Goal: Task Accomplishment & Management: Use online tool/utility

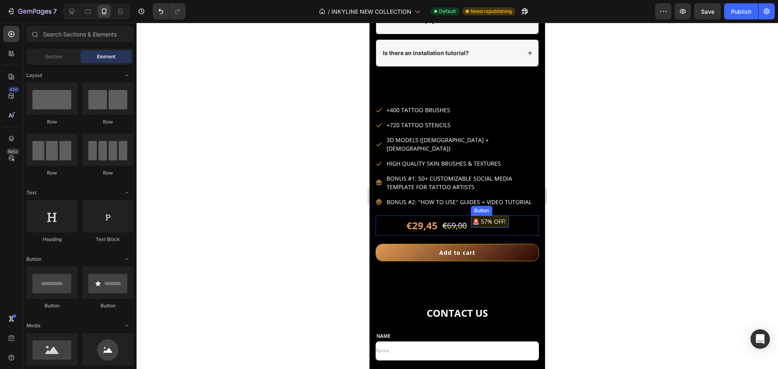
scroll to position [3461, 0]
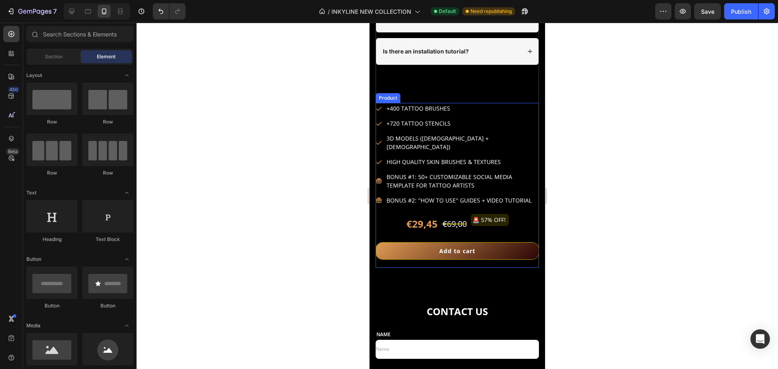
click at [525, 229] on div "€29,45 Product Price Product Price €69,00 Product Price Product Price 🚨 57% OFF…" at bounding box center [456, 240] width 163 height 53
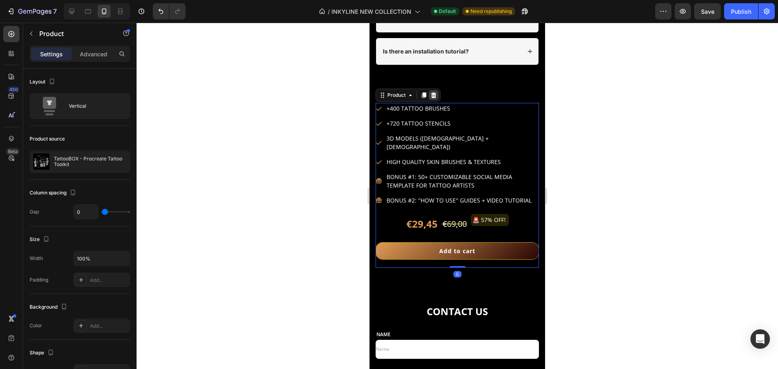
click at [435, 96] on icon at bounding box center [433, 95] width 5 height 6
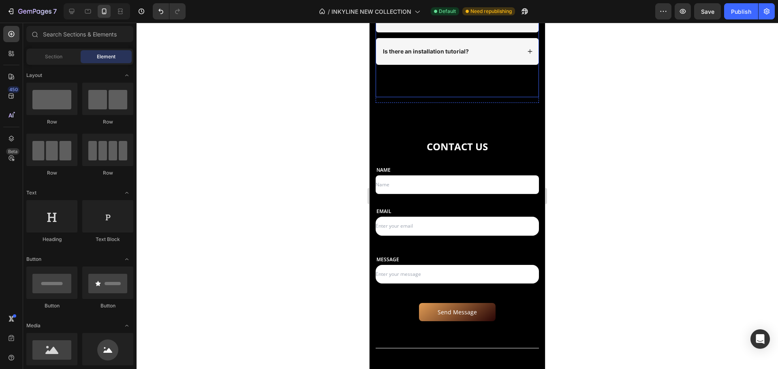
click at [473, 68] on div "Is this a digital download? Is it a one-time payment? Is there an installation …" at bounding box center [456, 35] width 163 height 124
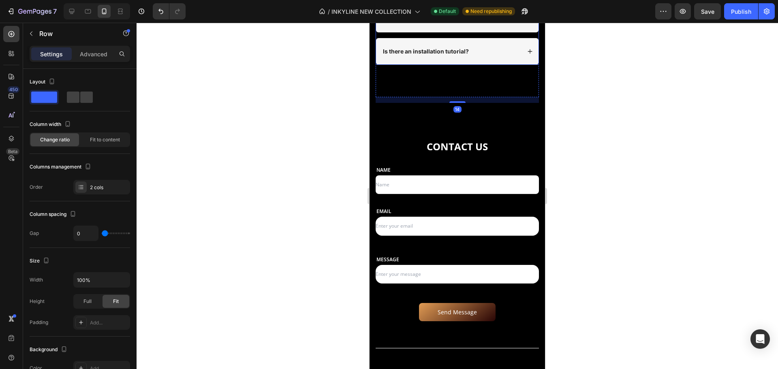
click at [475, 63] on div "Is there an installation tutorial?" at bounding box center [457, 51] width 162 height 27
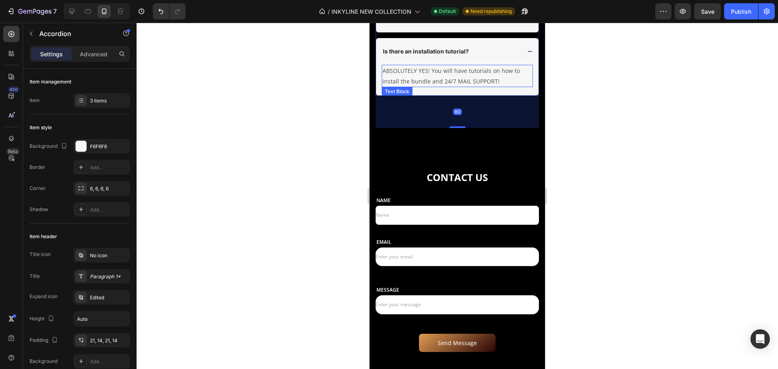
click at [502, 58] on div "Is there an installation tutorial?" at bounding box center [457, 51] width 162 height 27
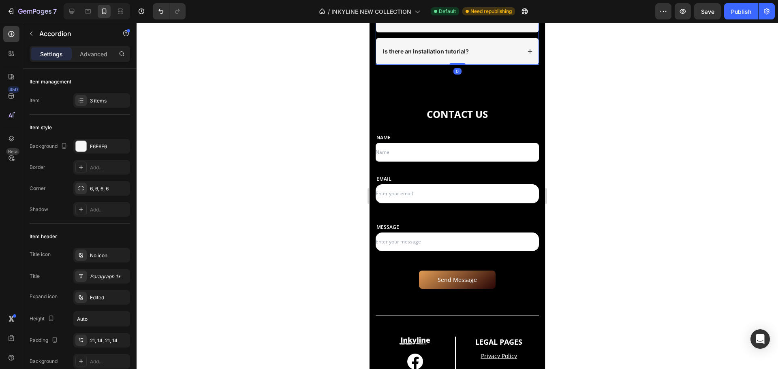
drag, startPoint x: 456, startPoint y: 96, endPoint x: 467, endPoint y: 77, distance: 22.5
click at [449, 39] on div "Is this a digital download? Is it a one-time payment? Is there an installation …" at bounding box center [456, 19] width 163 height 92
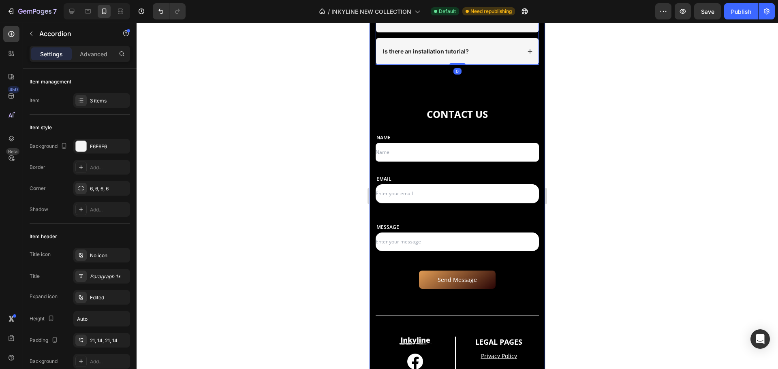
type input "100%"
type input "100"
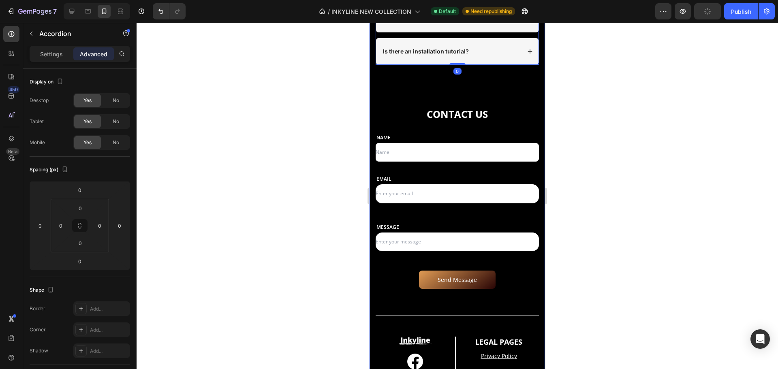
click at [468, 73] on div "FAQs Heading Row How do I receive the bundle? Is it suitable for non-tattoo art…" at bounding box center [456, 183] width 163 height 674
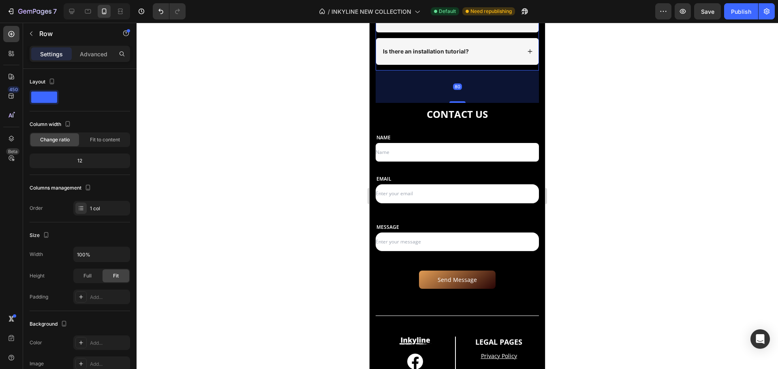
click at [462, 70] on div "80" at bounding box center [456, 70] width 163 height 0
click at [626, 141] on div at bounding box center [456, 196] width 641 height 346
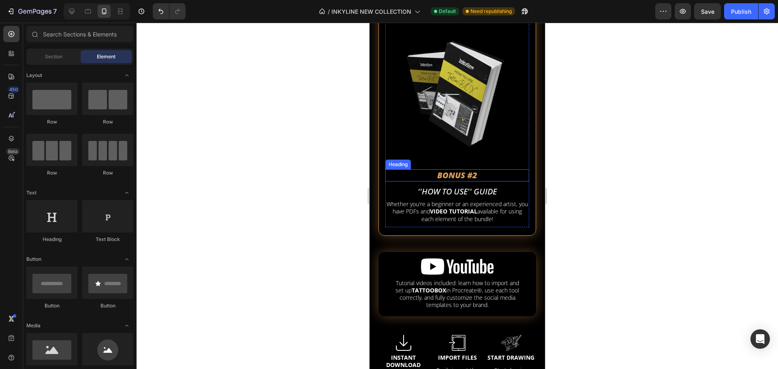
scroll to position [2532, 0]
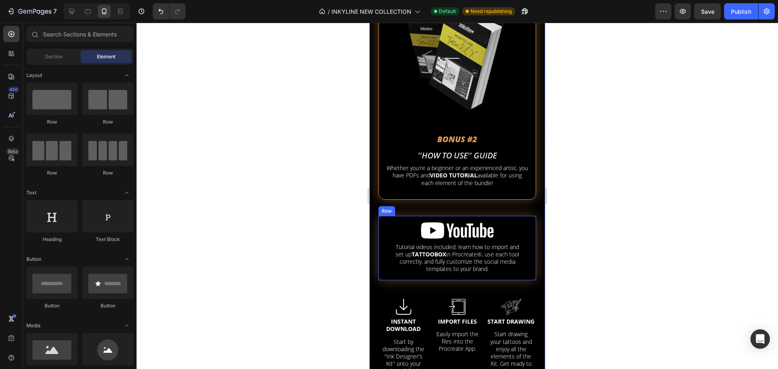
click at [387, 216] on div "Image Tutorial videos included: learn how to import and set up TATTOOBOX in Pro…" at bounding box center [457, 248] width 158 height 64
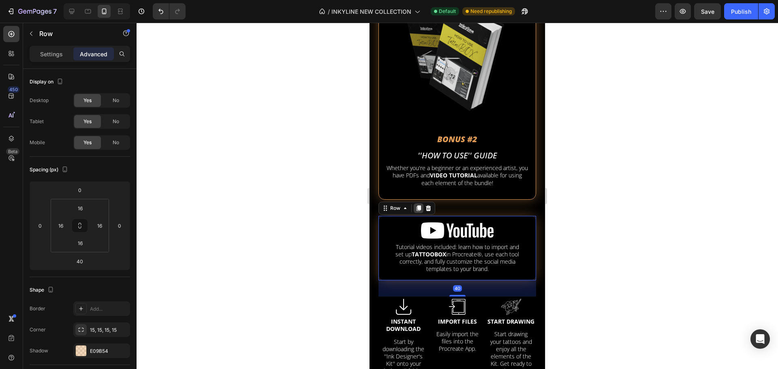
click at [418, 203] on div at bounding box center [418, 208] width 10 height 10
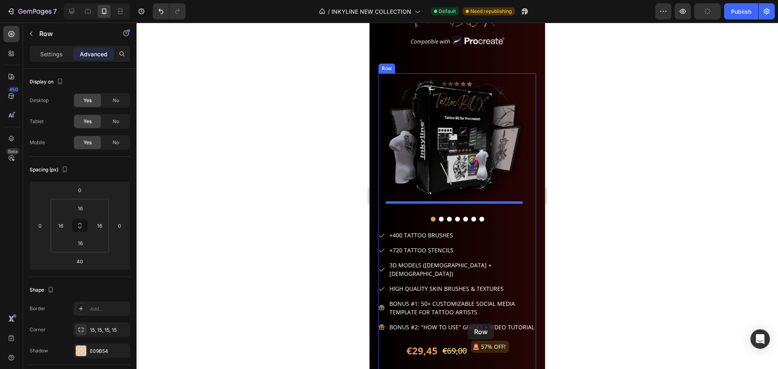
scroll to position [1215, 0]
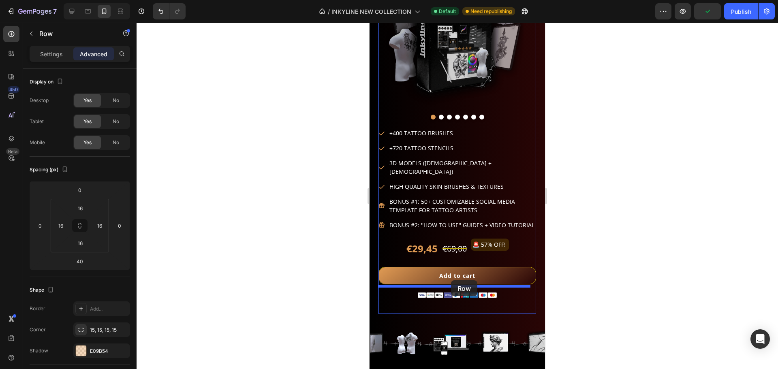
drag, startPoint x: 387, startPoint y: 277, endPoint x: 451, endPoint y: 280, distance: 63.6
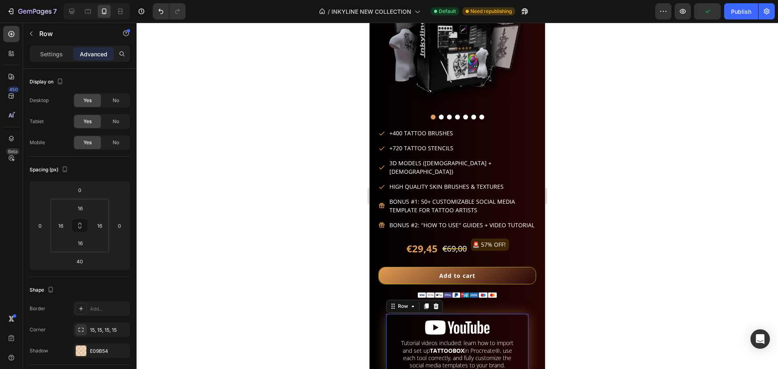
click at [612, 275] on div at bounding box center [456, 196] width 641 height 346
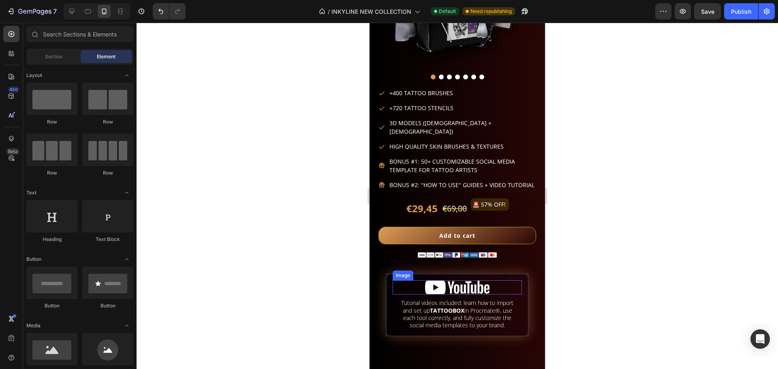
scroll to position [1296, 0]
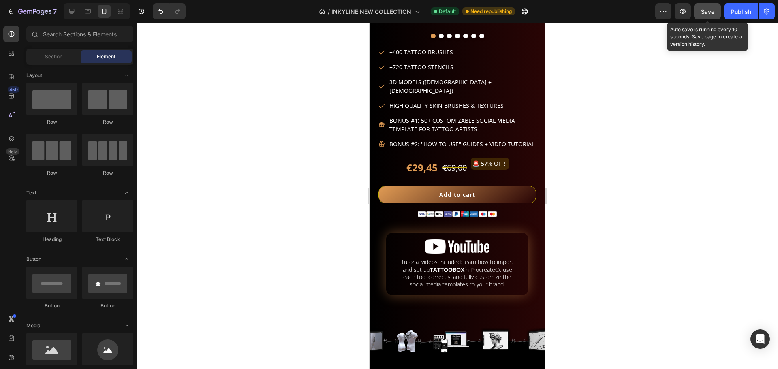
click at [715, 9] on button "Save" at bounding box center [707, 11] width 27 height 16
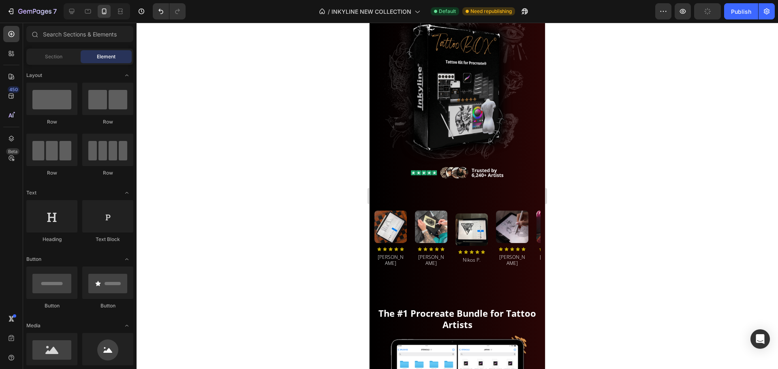
scroll to position [0, 0]
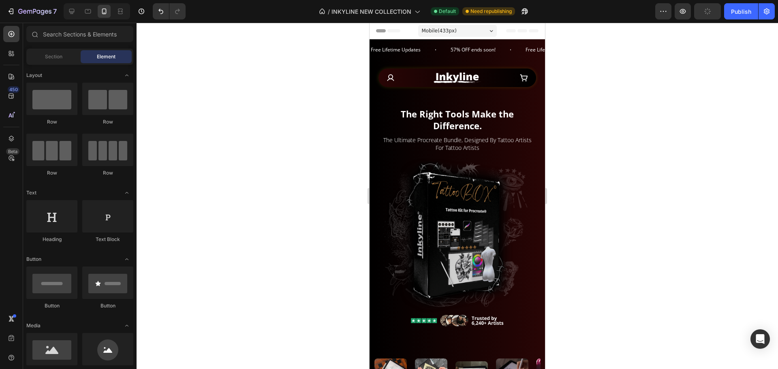
drag, startPoint x: 543, startPoint y: 139, endPoint x: 916, endPoint y: 57, distance: 381.2
click at [75, 9] on icon at bounding box center [72, 11] width 8 height 8
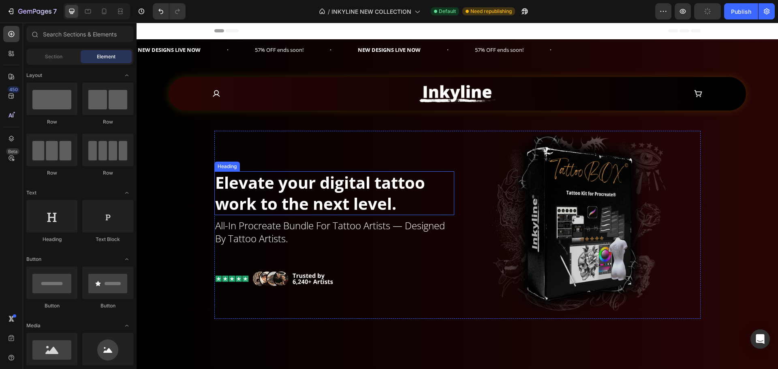
click at [304, 202] on strong "Elevate your digital tattoo work to the next level." at bounding box center [320, 192] width 210 height 43
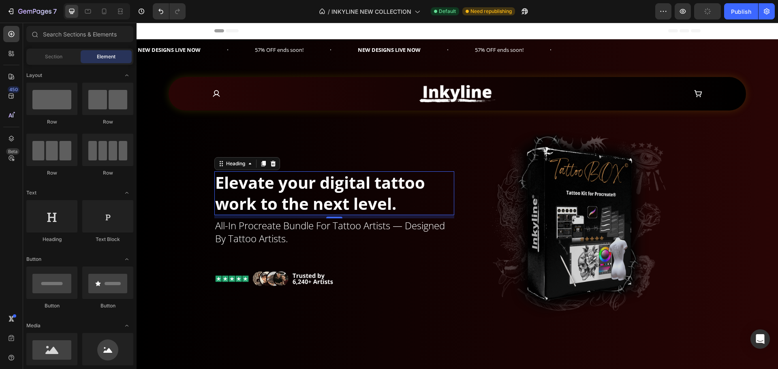
click at [304, 202] on strong "Elevate your digital tattoo work to the next level." at bounding box center [320, 192] width 210 height 43
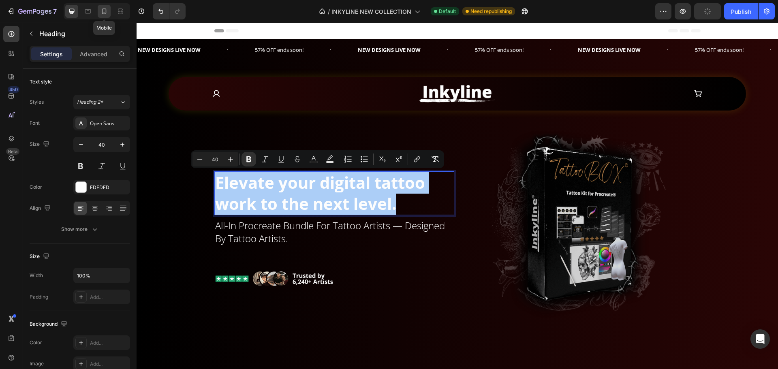
click at [105, 9] on icon at bounding box center [104, 12] width 4 height 6
type input "18"
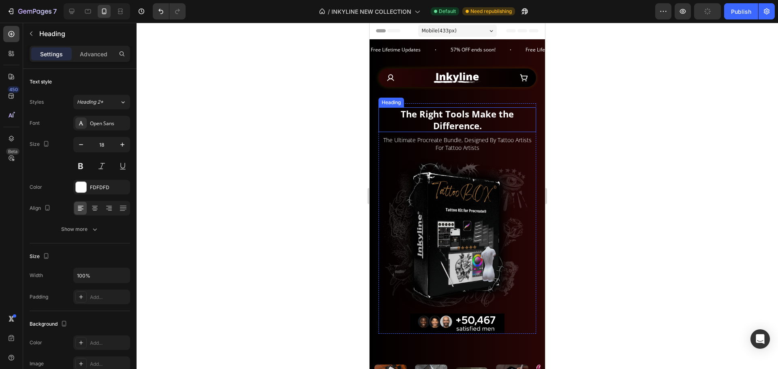
click at [441, 117] on h2 "The Right Tools Make the Difference." at bounding box center [457, 119] width 158 height 25
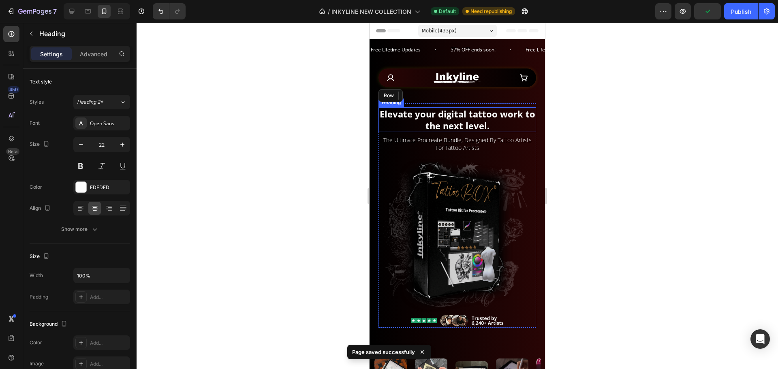
drag, startPoint x: 470, startPoint y: 107, endPoint x: 423, endPoint y: 108, distance: 47.4
click at [423, 108] on div "⁠⁠⁠⁠⁠⁠⁠ Elevate your digital tattoo work to the next level. Heading 9 the ultim…" at bounding box center [457, 127] width 158 height 49
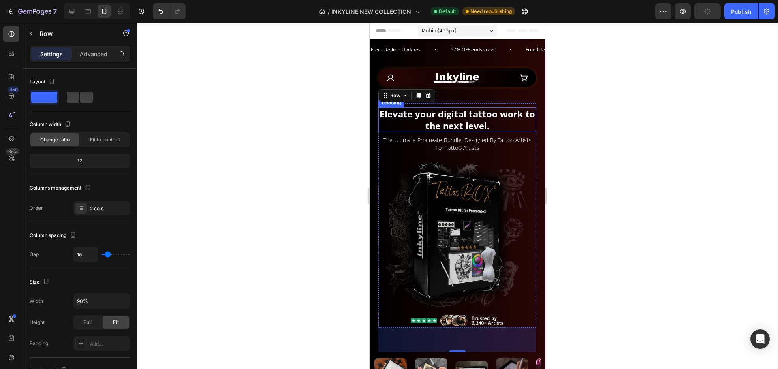
click at [498, 124] on p "⁠⁠⁠⁠⁠⁠⁠ Elevate your digital tattoo work to the next level." at bounding box center [457, 119] width 156 height 23
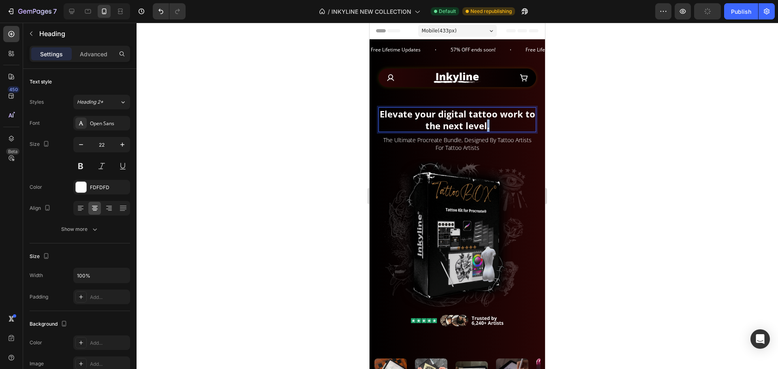
click at [492, 126] on p "Elevate your digital tattoo work to the next level." at bounding box center [457, 119] width 156 height 23
click at [594, 129] on div at bounding box center [456, 196] width 641 height 346
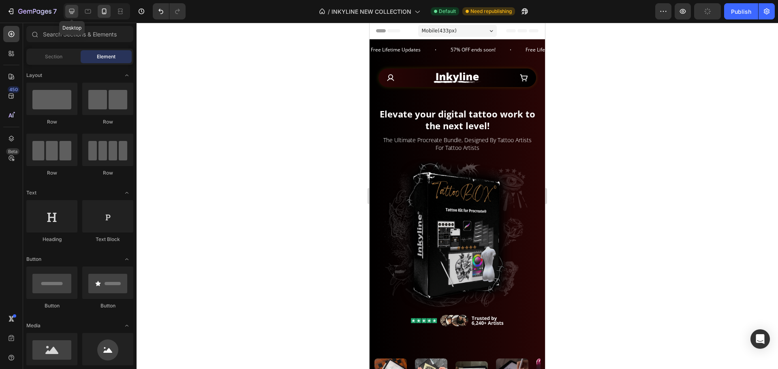
click at [68, 11] on icon at bounding box center [72, 11] width 8 height 8
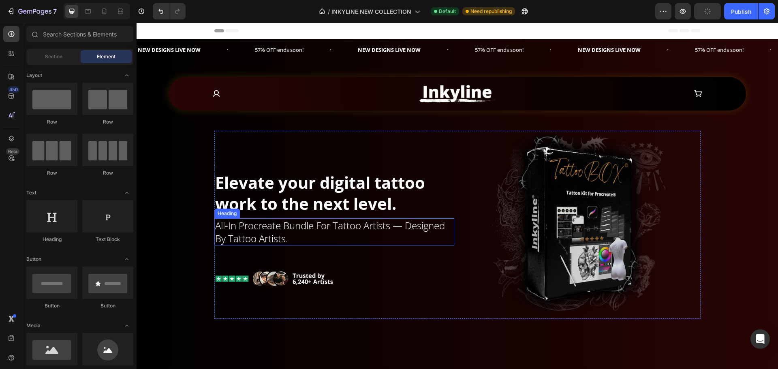
click at [306, 233] on h2 "all-in procreate bundle for tattoo artists — designed by tattoo artists." at bounding box center [334, 231] width 240 height 27
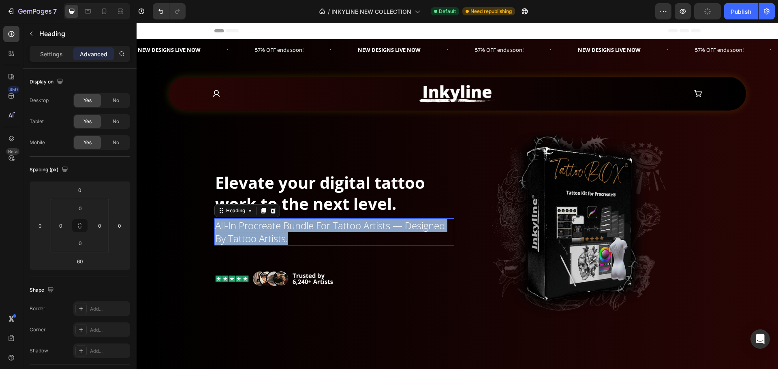
click at [306, 233] on p "all-in procreate bundle for tattoo artists — designed by tattoo artists." at bounding box center [334, 231] width 238 height 25
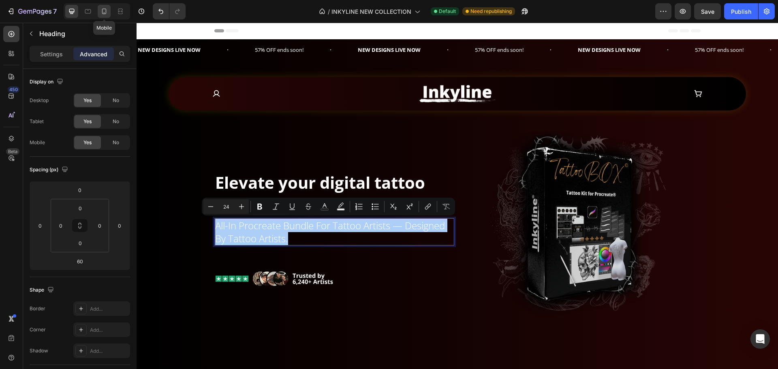
click at [105, 9] on icon at bounding box center [104, 11] width 8 height 8
type input "15"
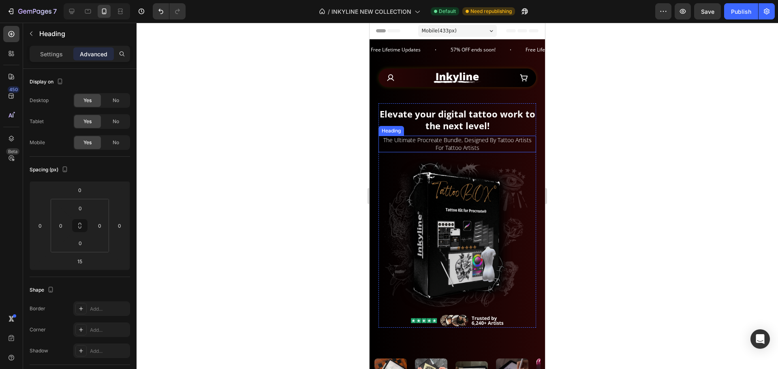
click at [461, 142] on h2 "the ultimate procreate bundle, designed by tattoo artists for tattoo artists" at bounding box center [457, 144] width 158 height 16
click at [461, 142] on p "the ultimate procreate bundle, designed by tattoo artists for tattoo artists" at bounding box center [457, 143] width 156 height 15
click at [586, 146] on div at bounding box center [456, 196] width 641 height 346
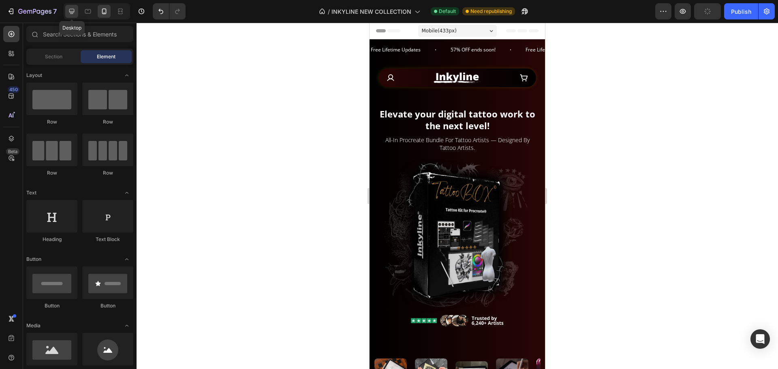
click at [69, 9] on icon at bounding box center [72, 11] width 8 height 8
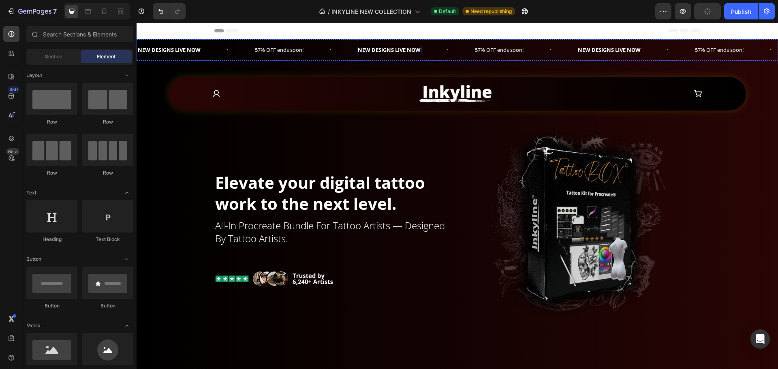
click at [397, 47] on strong "New Designs Live Now" at bounding box center [389, 49] width 63 height 7
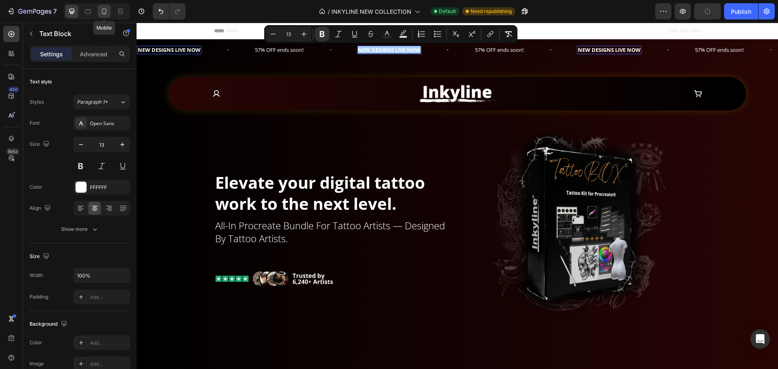
click at [104, 15] on div at bounding box center [104, 11] width 13 height 13
type input "12"
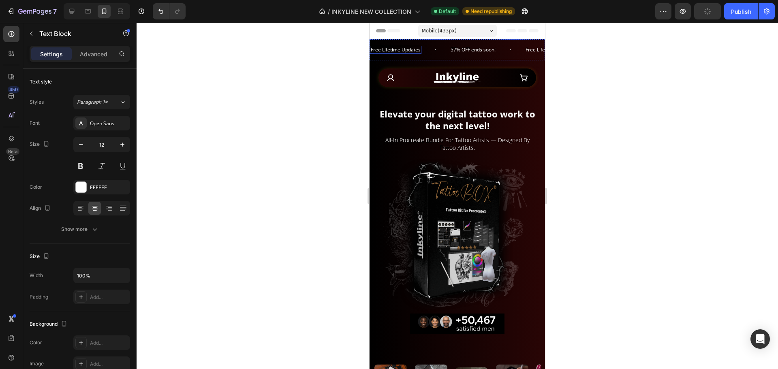
click at [397, 51] on p "Free Lifetime Updates" at bounding box center [396, 50] width 50 height 6
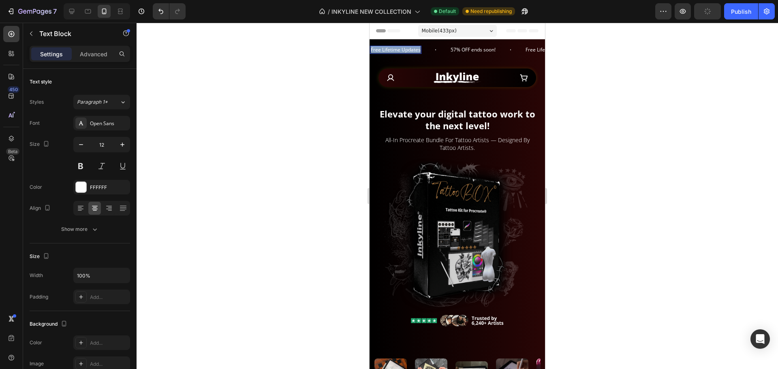
click at [397, 51] on p "Free Lifetime Updates" at bounding box center [396, 50] width 50 height 6
click at [326, 55] on div at bounding box center [456, 196] width 641 height 346
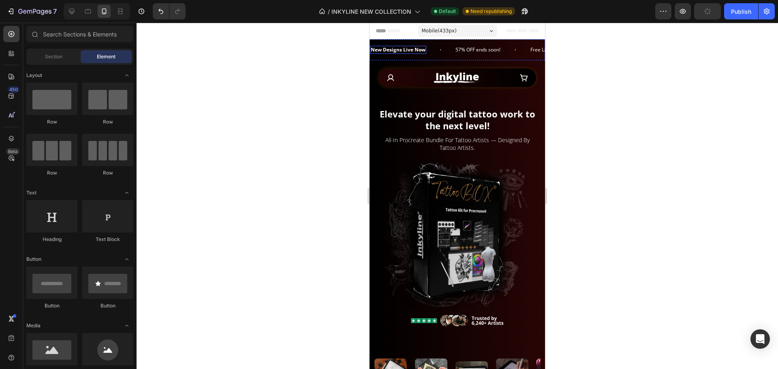
click at [395, 51] on strong "New Designs Live Now" at bounding box center [398, 49] width 55 height 7
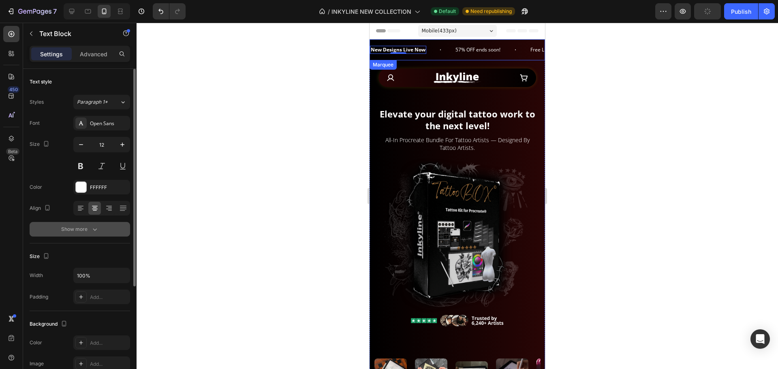
click at [93, 227] on icon "button" at bounding box center [95, 229] width 8 height 8
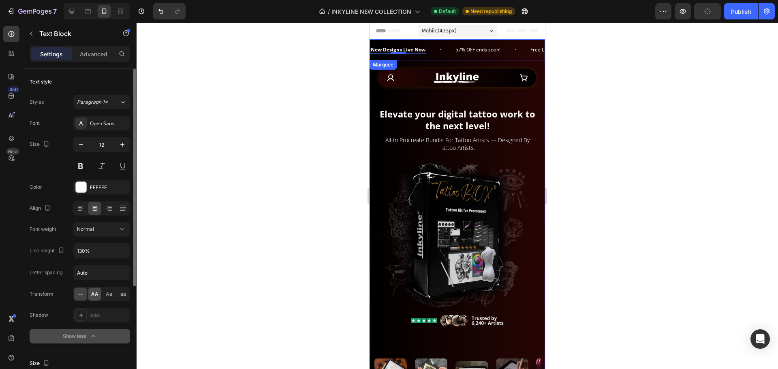
click at [91, 291] on span "AA" at bounding box center [94, 293] width 7 height 7
click at [497, 51] on p "57% OFF ends soon!" at bounding box center [483, 50] width 45 height 6
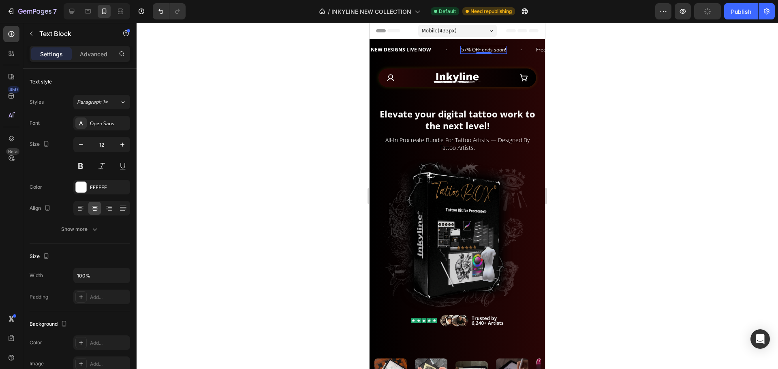
click at [497, 51] on p "57% OFF ends soon!" at bounding box center [483, 50] width 45 height 6
click at [584, 77] on div at bounding box center [456, 196] width 641 height 346
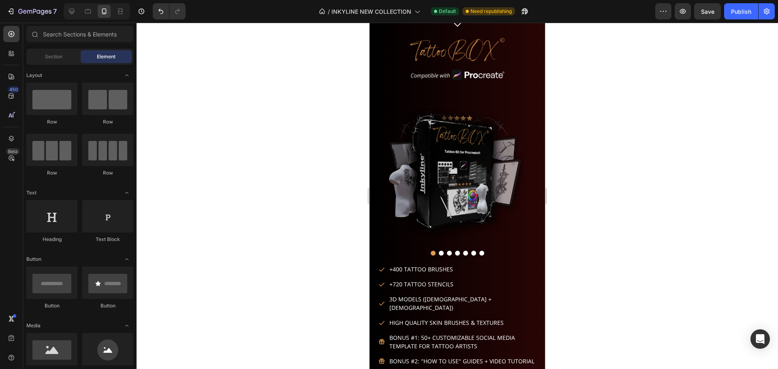
scroll to position [1034, 0]
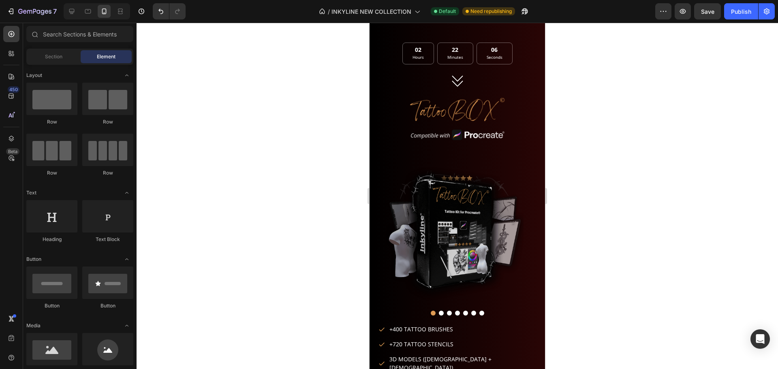
click at [505, 127] on div at bounding box center [457, 135] width 162 height 17
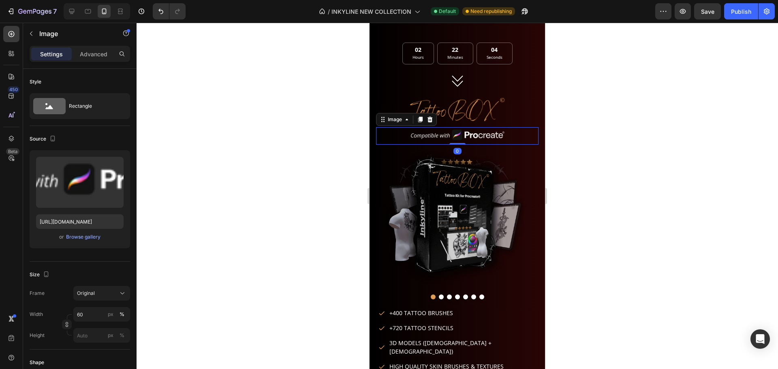
click at [459, 99] on div "02 Hours 22 Minutes 04 Seconds Countdown Timer Icon Image Image 0" at bounding box center [457, 91] width 162 height 106
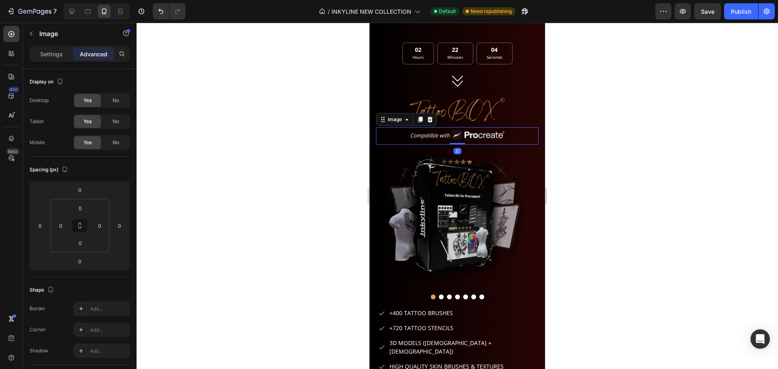
click at [613, 118] on div at bounding box center [456, 196] width 641 height 346
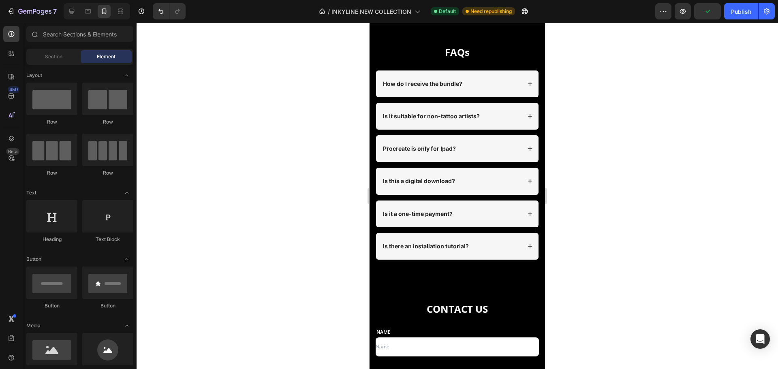
scroll to position [3585, 0]
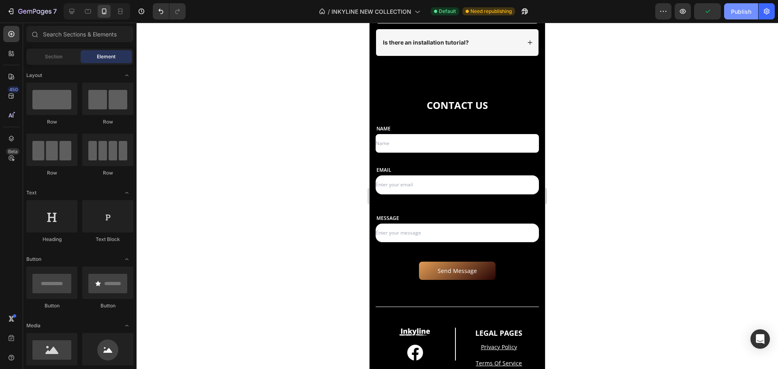
click at [749, 17] on button "Publish" at bounding box center [741, 11] width 34 height 16
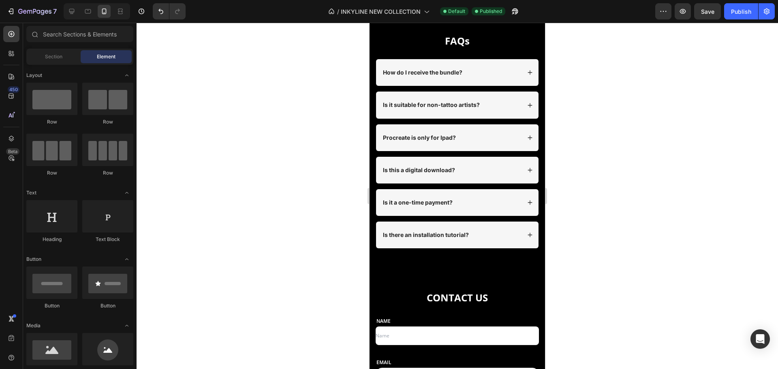
drag, startPoint x: 543, startPoint y: 315, endPoint x: 974, endPoint y: 102, distance: 480.9
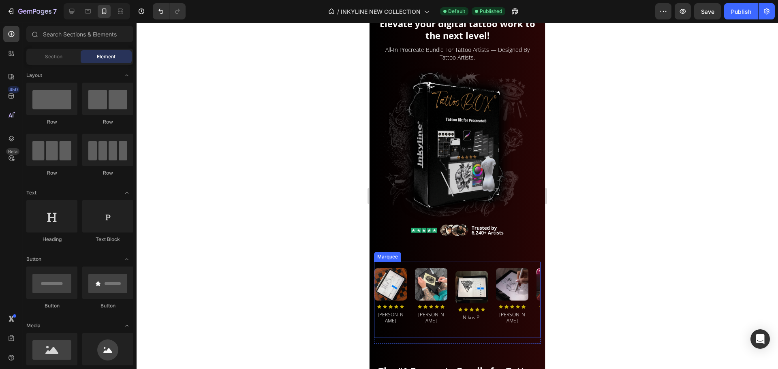
scroll to position [162, 0]
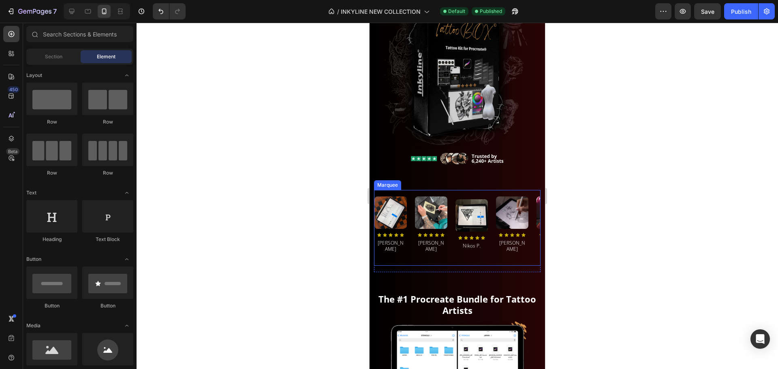
click at [441, 196] on div "Image" at bounding box center [431, 212] width 32 height 32
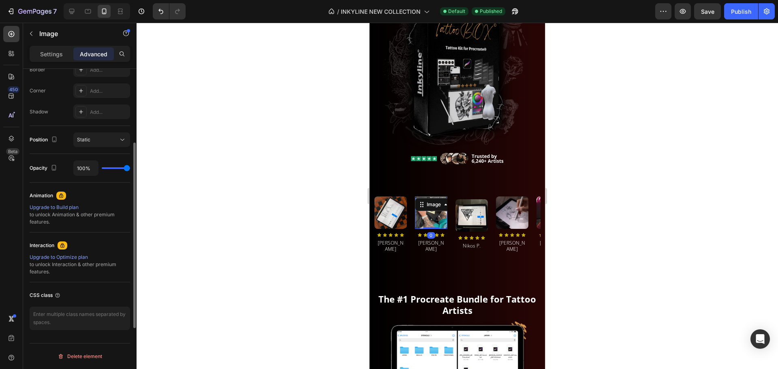
scroll to position [198, 0]
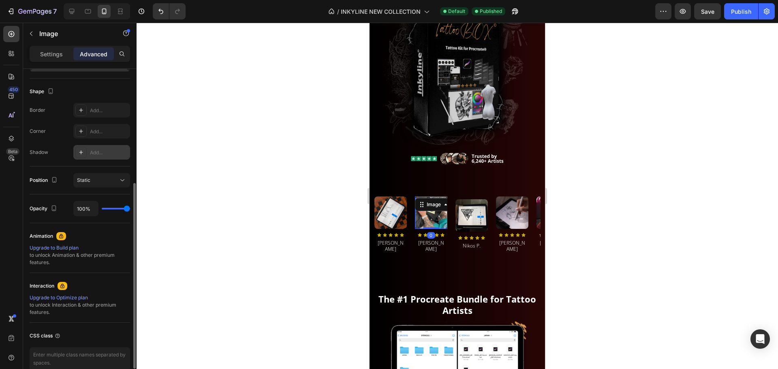
click at [83, 153] on icon at bounding box center [81, 152] width 6 height 6
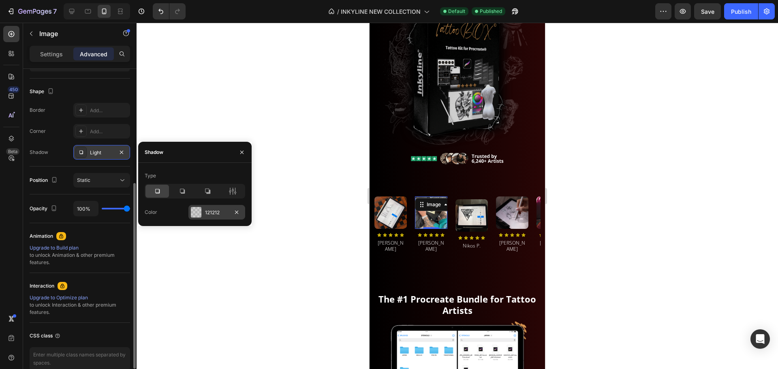
click at [197, 210] on div at bounding box center [196, 212] width 11 height 11
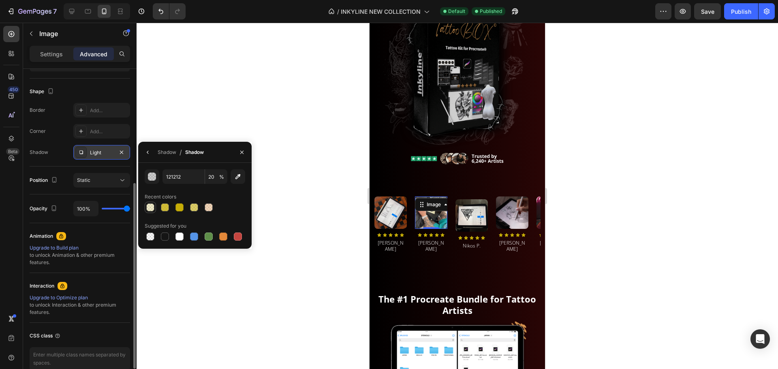
click at [154, 207] on div at bounding box center [150, 207] width 10 height 10
type input "C6AD07"
click at [164, 156] on div "Shadow" at bounding box center [167, 152] width 19 height 7
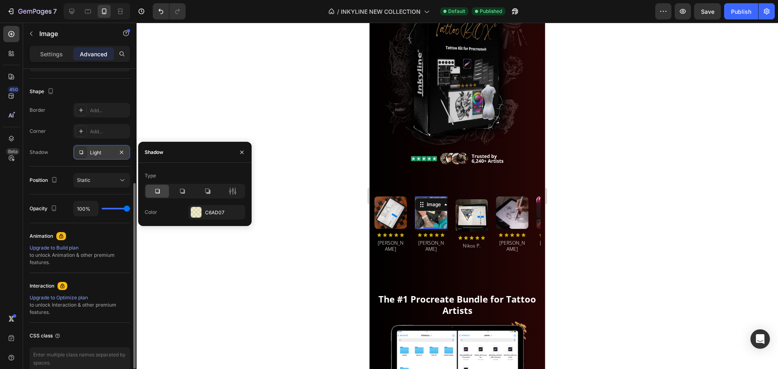
click at [245, 194] on div "Type Color C6AD07" at bounding box center [194, 194] width 113 height 50
click at [229, 190] on icon at bounding box center [232, 191] width 8 height 8
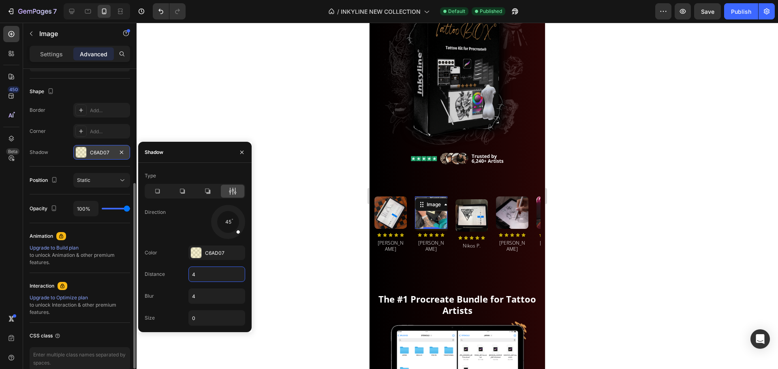
click at [199, 277] on input "4" at bounding box center [217, 274] width 56 height 15
click at [199, 298] on input "4" at bounding box center [217, 296] width 56 height 15
type input "20"
click at [205, 274] on input "4" at bounding box center [217, 274] width 56 height 15
type input "0"
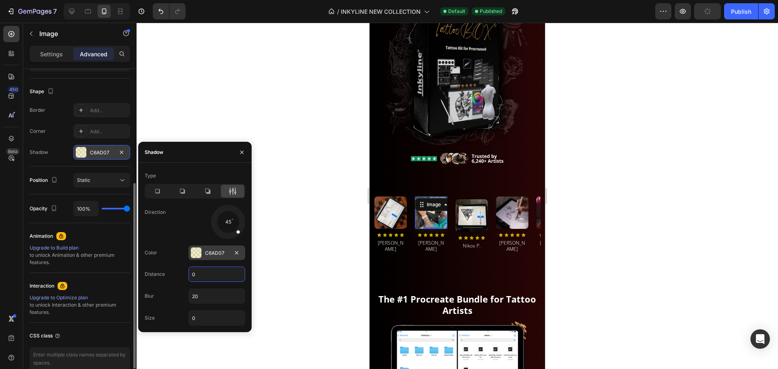
click at [201, 258] on div "C6AD07" at bounding box center [216, 252] width 57 height 15
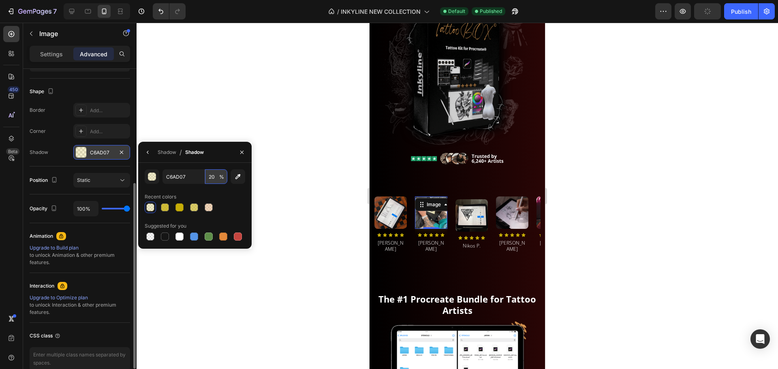
click at [209, 178] on input "20" at bounding box center [216, 176] width 22 height 15
type input "50"
click at [307, 122] on div at bounding box center [456, 196] width 641 height 346
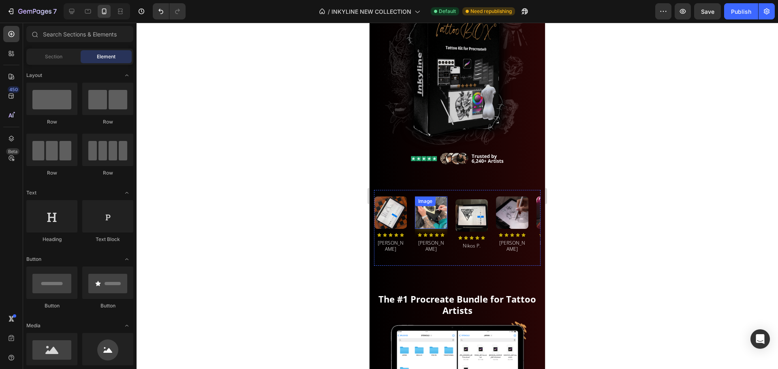
click at [430, 200] on div "Image" at bounding box center [431, 212] width 32 height 32
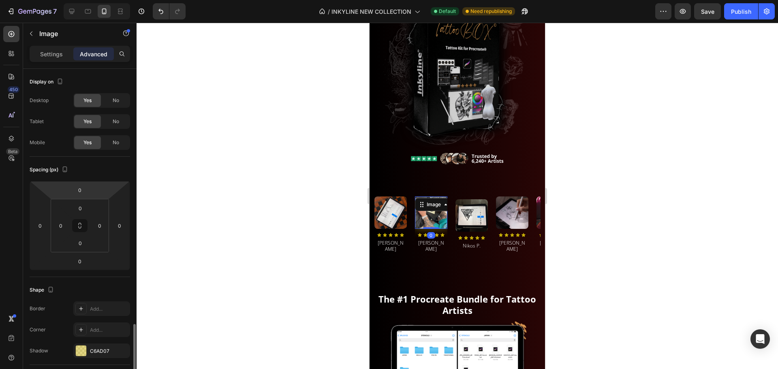
scroll to position [239, 0]
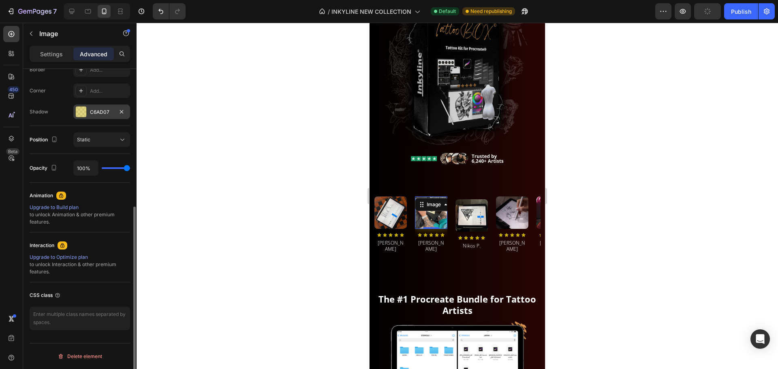
click at [92, 115] on div "C6AD07" at bounding box center [101, 112] width 23 height 7
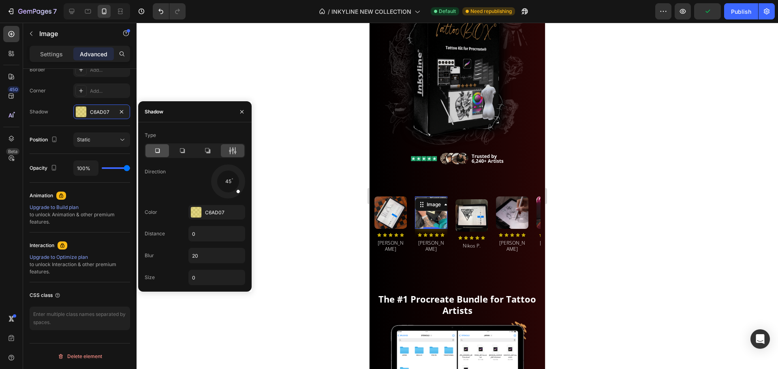
click at [156, 151] on icon at bounding box center [157, 151] width 8 height 8
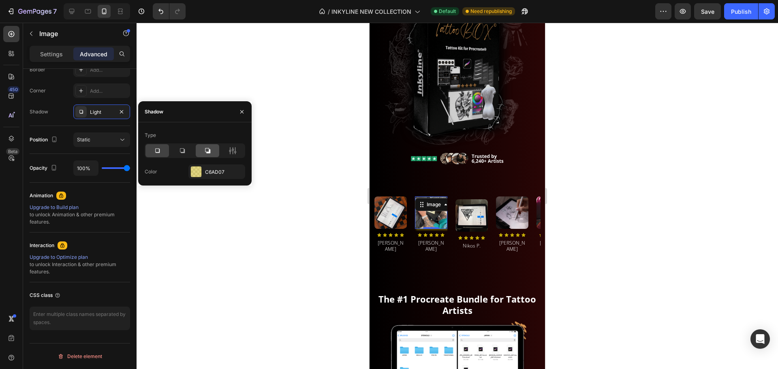
click at [203, 152] on icon at bounding box center [207, 151] width 8 height 8
click at [179, 153] on icon at bounding box center [182, 151] width 8 height 8
click at [155, 153] on icon at bounding box center [157, 151] width 8 height 8
click at [232, 151] on icon at bounding box center [232, 151] width 8 height 8
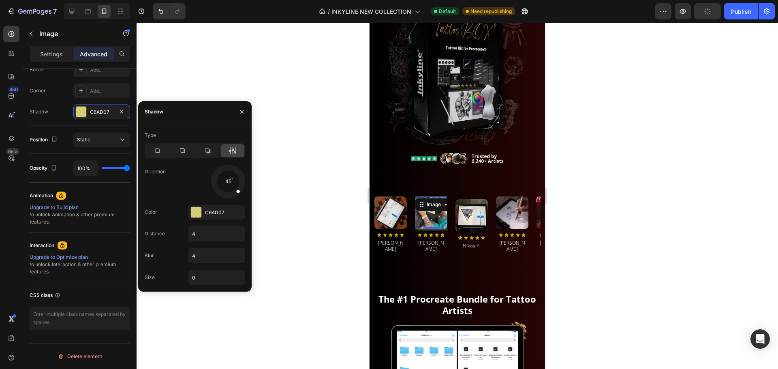
click at [191, 175] on div "45" at bounding box center [216, 181] width 57 height 34
click at [618, 197] on div at bounding box center [456, 196] width 641 height 346
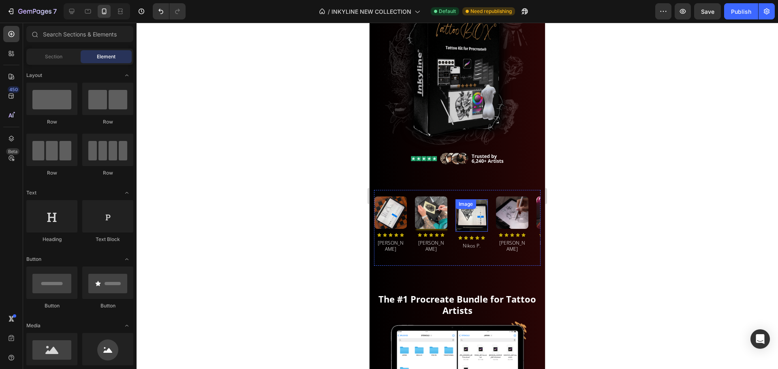
click at [466, 200] on div "Image" at bounding box center [465, 203] width 17 height 7
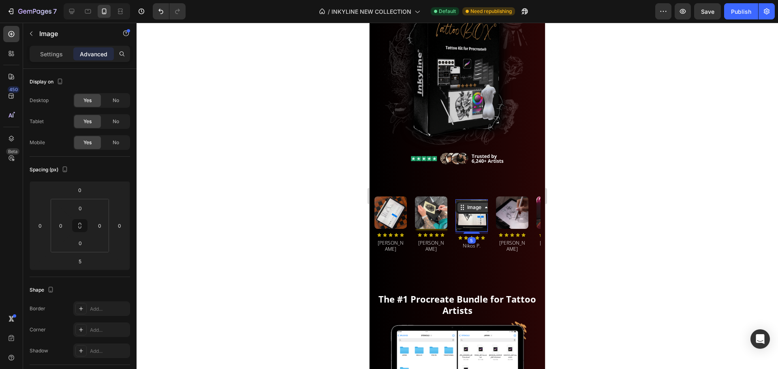
click at [465, 204] on div "Image" at bounding box center [473, 207] width 17 height 7
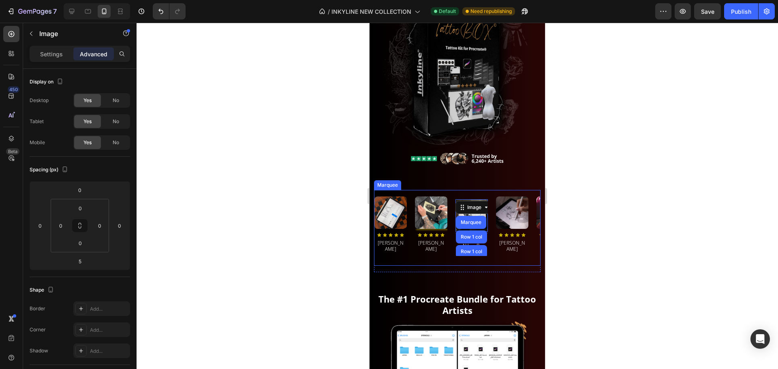
click at [613, 196] on div at bounding box center [456, 196] width 641 height 346
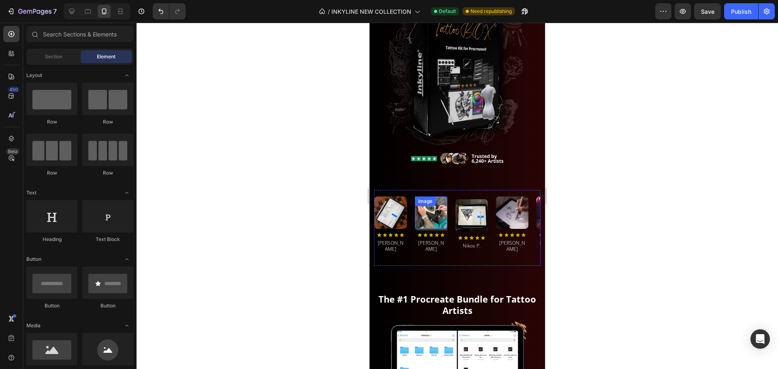
click at [425, 214] on img at bounding box center [431, 212] width 32 height 32
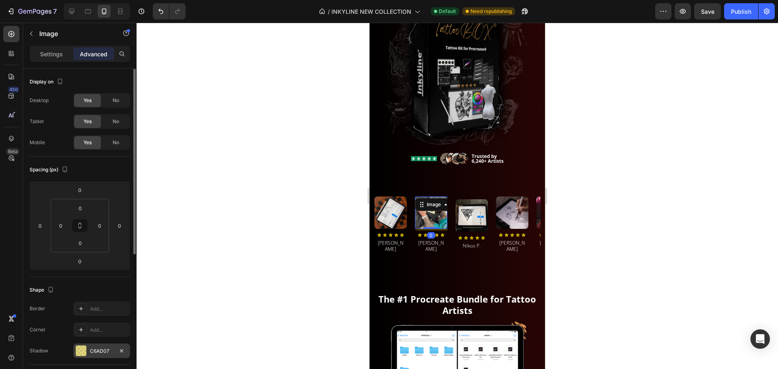
click at [90, 349] on div "C6AD07" at bounding box center [101, 350] width 57 height 15
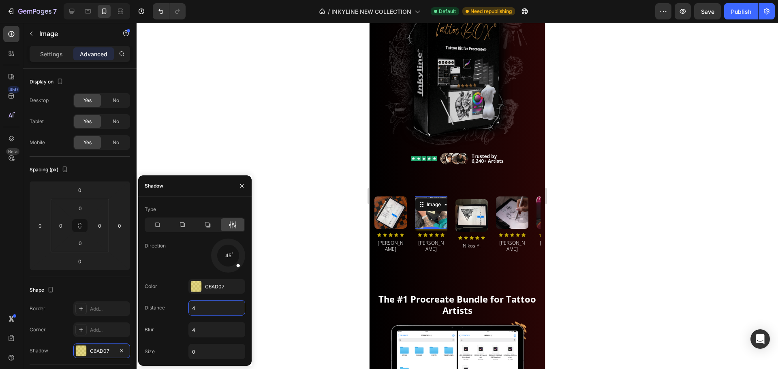
click at [208, 311] on input "4" at bounding box center [217, 307] width 56 height 15
type input "0"
click at [324, 194] on div at bounding box center [456, 196] width 641 height 346
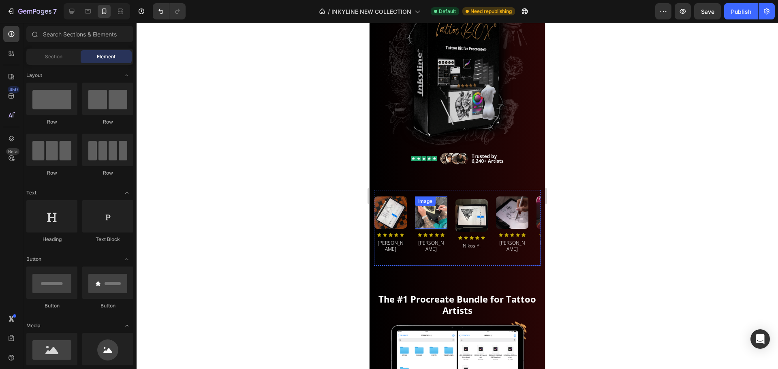
click at [441, 208] on img at bounding box center [431, 212] width 32 height 32
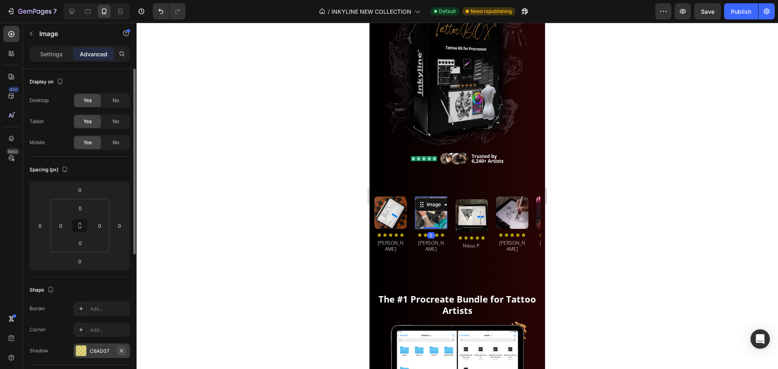
click at [122, 351] on icon "button" at bounding box center [121, 350] width 3 height 3
click at [335, 196] on div at bounding box center [456, 196] width 641 height 346
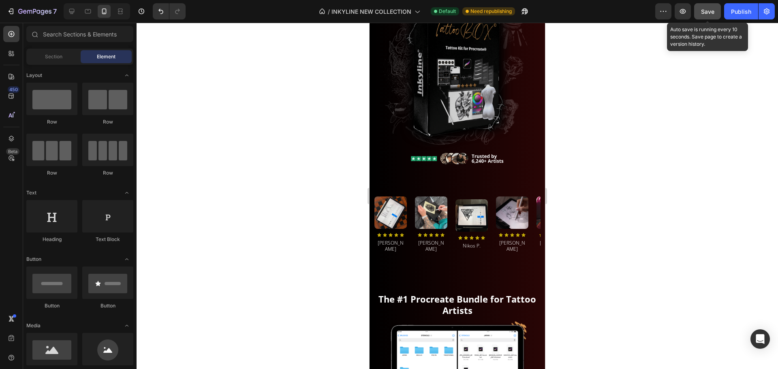
click at [710, 13] on span "Save" at bounding box center [707, 11] width 13 height 7
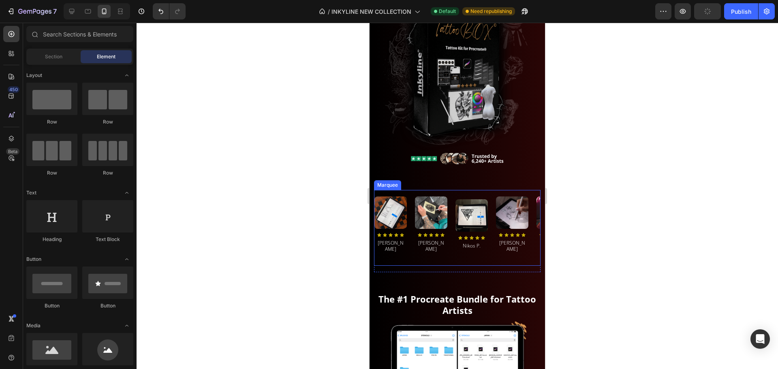
click at [449, 196] on div "Image Icon Icon Icon Icon Icon Icon List Row [PERSON_NAME] Heading" at bounding box center [435, 227] width 40 height 63
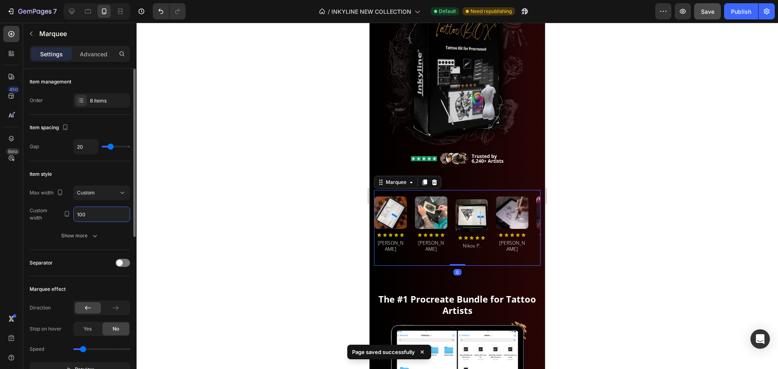
click at [87, 213] on input "100" at bounding box center [102, 214] width 56 height 15
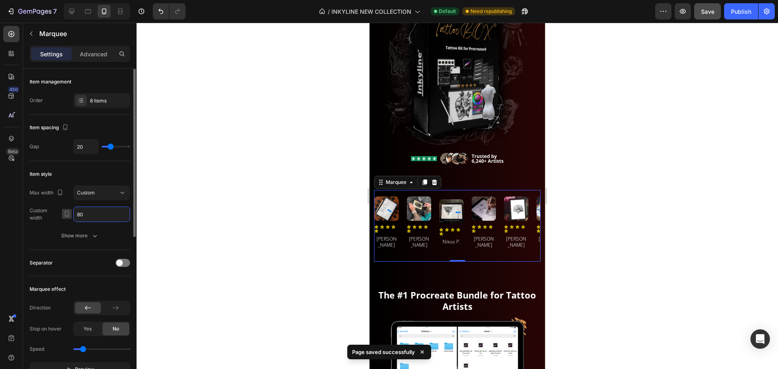
drag, startPoint x: 87, startPoint y: 213, endPoint x: 70, endPoint y: 216, distance: 17.7
click at [70, 216] on div "Custom width 80" at bounding box center [80, 214] width 100 height 15
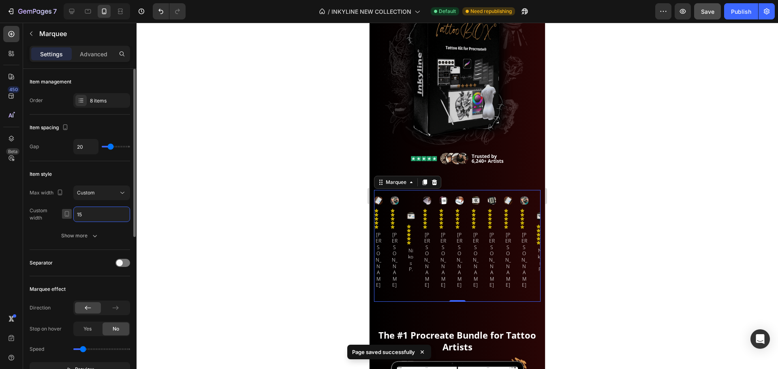
type input "150"
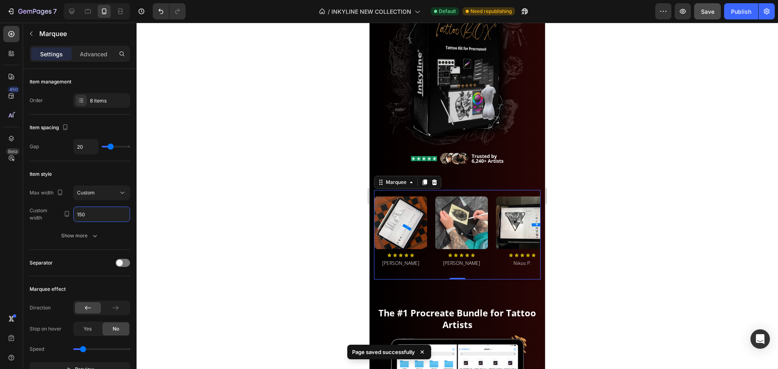
click at [320, 205] on div at bounding box center [456, 196] width 641 height 346
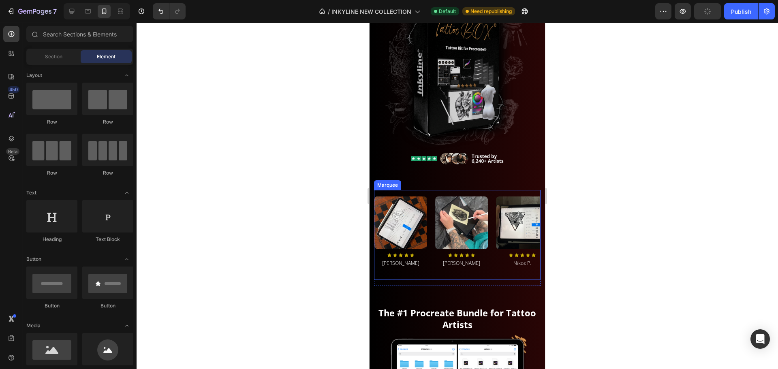
click at [410, 190] on div "Image Icon Icon Icon Icon Icon Icon List Row [PERSON_NAME] Heading Image Icon I…" at bounding box center [457, 235] width 166 height 90
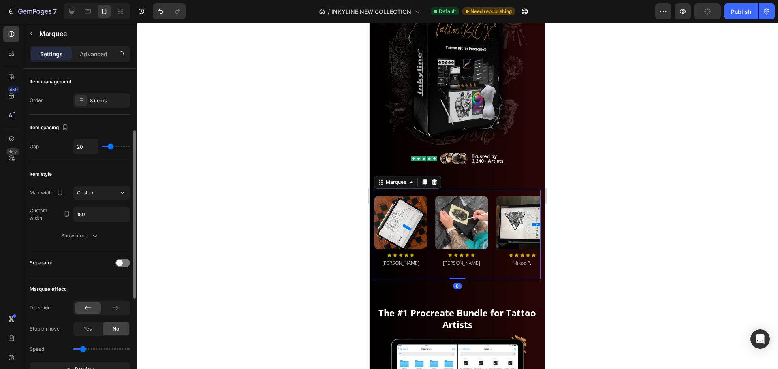
scroll to position [81, 0]
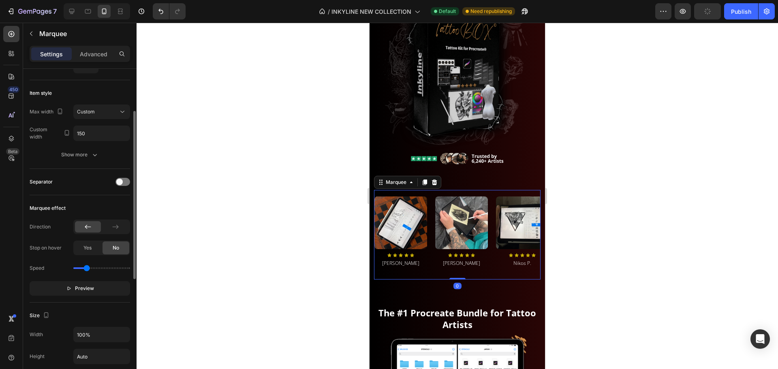
type input "0.8"
click at [86, 269] on input "range" at bounding box center [101, 268] width 57 height 2
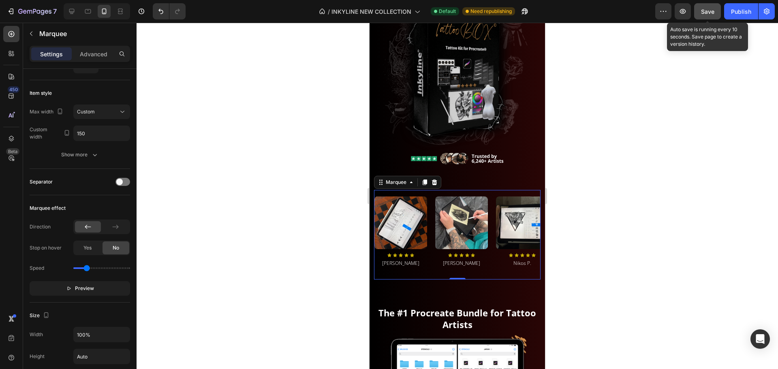
click at [714, 12] on button "Save" at bounding box center [707, 11] width 27 height 16
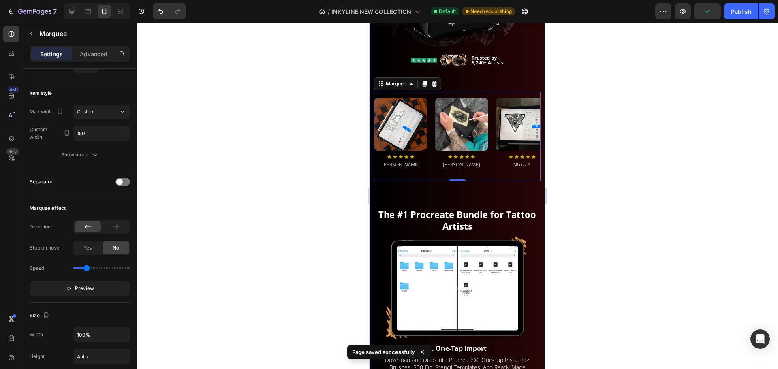
scroll to position [283, 0]
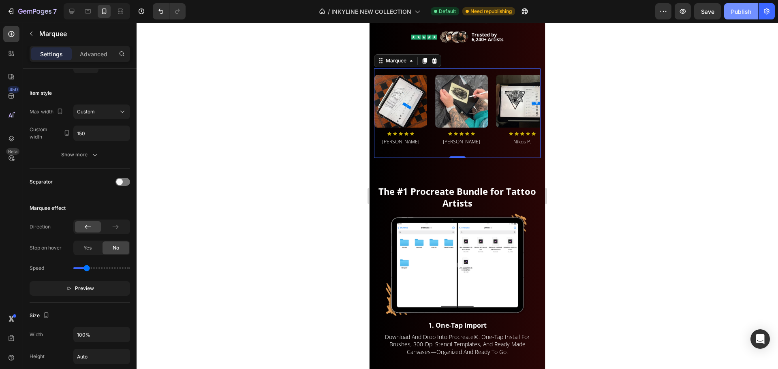
click at [741, 8] on div "Publish" at bounding box center [741, 11] width 20 height 9
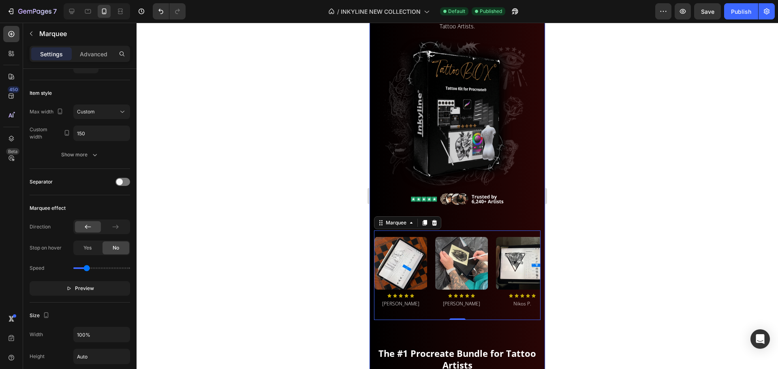
click at [586, 183] on div at bounding box center [456, 196] width 641 height 346
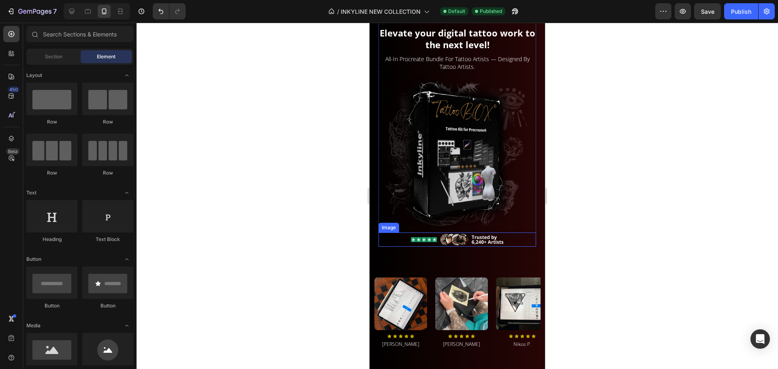
scroll to position [202, 0]
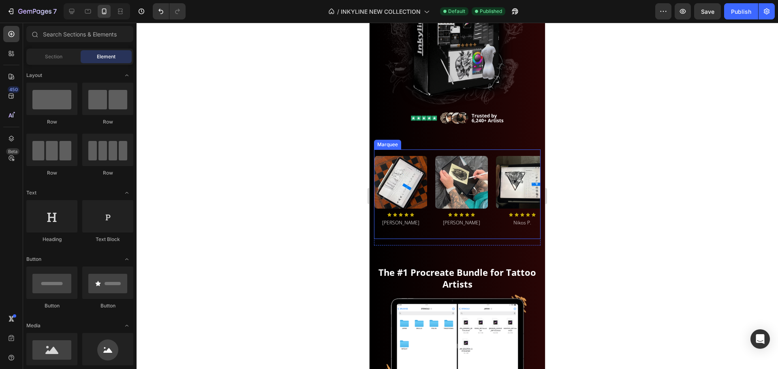
click at [428, 149] on div "Image Icon Icon Icon Icon Icon Icon List Row [PERSON_NAME] Heading Image Icon I…" at bounding box center [457, 194] width 166 height 90
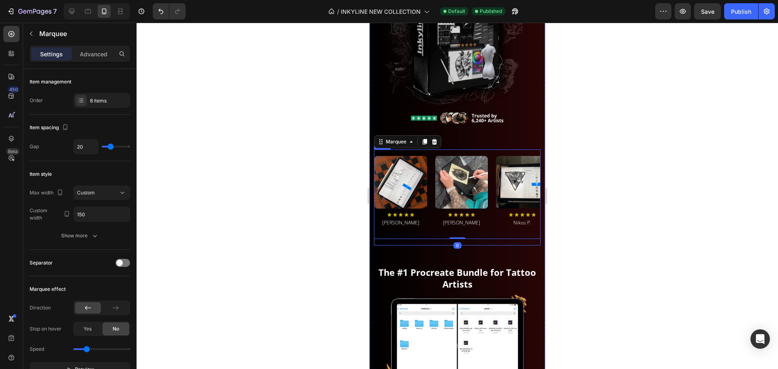
click at [435, 237] on div "Image Icon Icon Icon Icon Icon Icon List Row [PERSON_NAME] Heading Image Icon I…" at bounding box center [457, 197] width 166 height 96
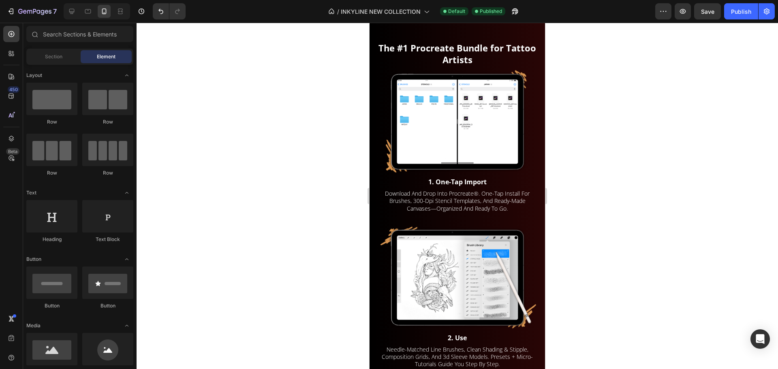
scroll to position [0, 0]
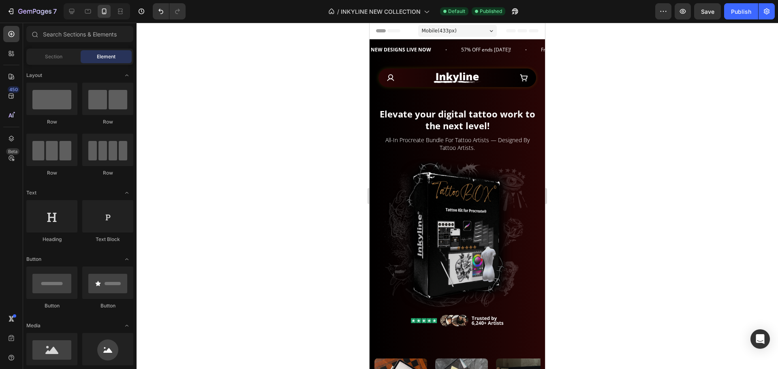
drag, startPoint x: 541, startPoint y: 56, endPoint x: 919, endPoint y: 36, distance: 379.2
click at [67, 11] on div at bounding box center [71, 11] width 13 height 13
